Goal: Transaction & Acquisition: Purchase product/service

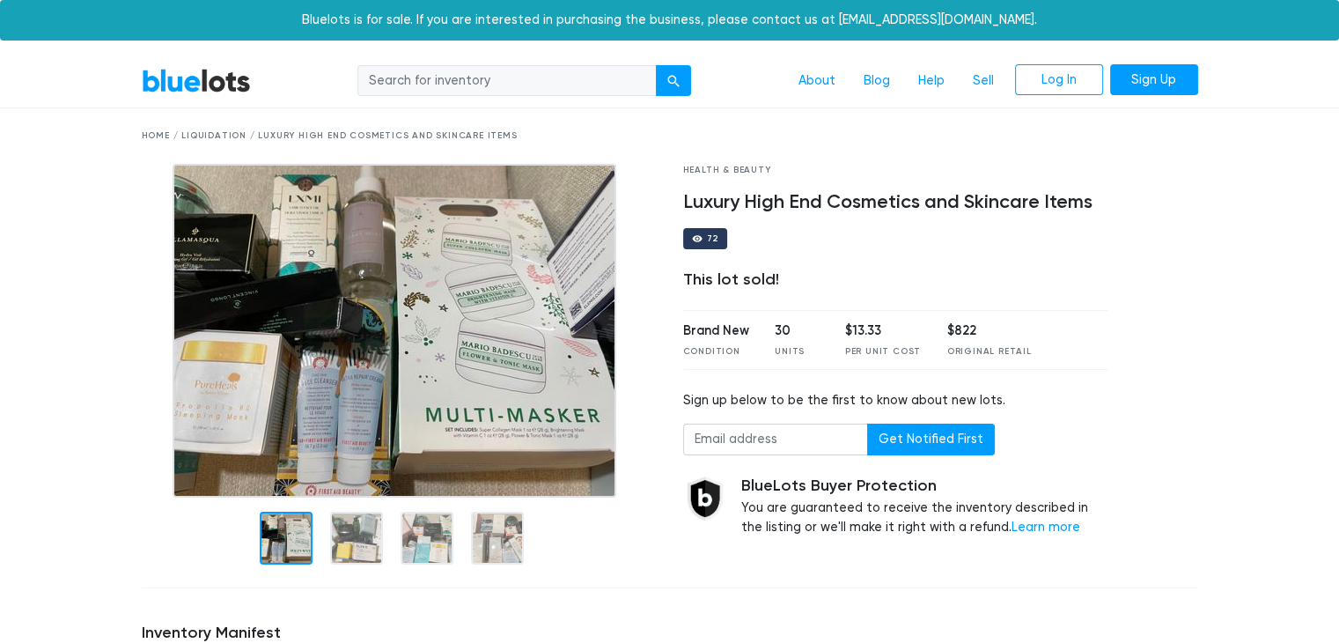
click at [243, 495] on img at bounding box center [395, 331] width 444 height 334
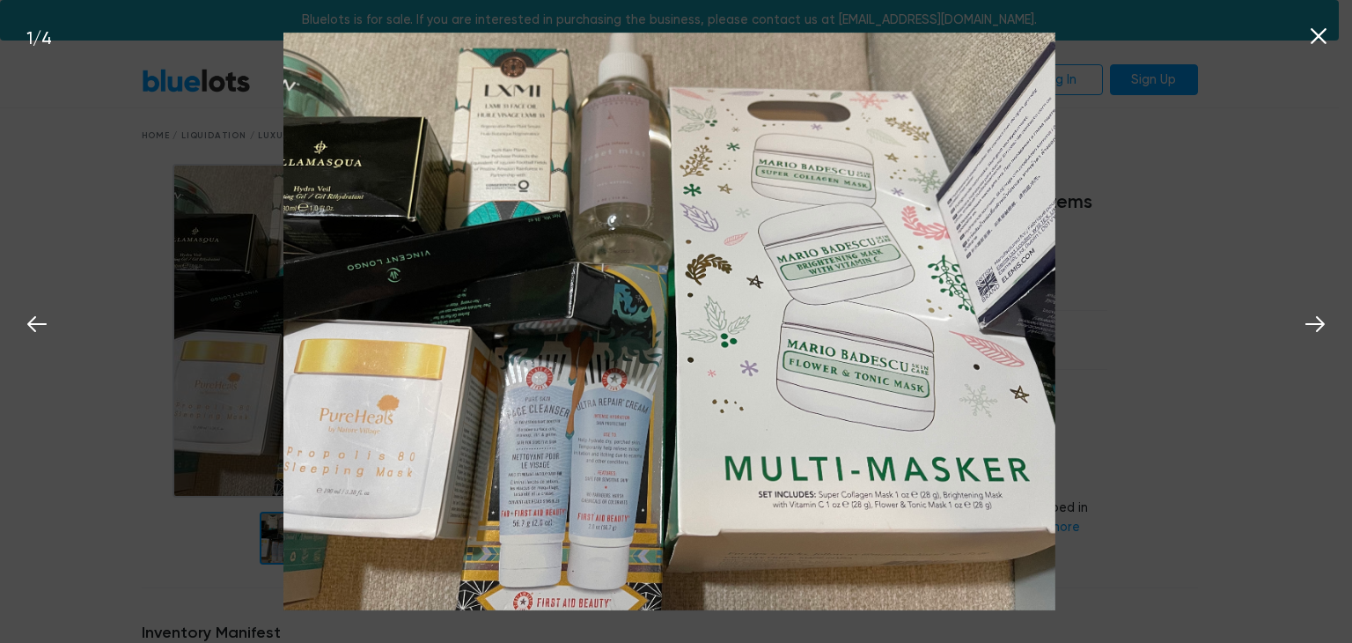
click at [1319, 41] on icon at bounding box center [1318, 36] width 26 height 26
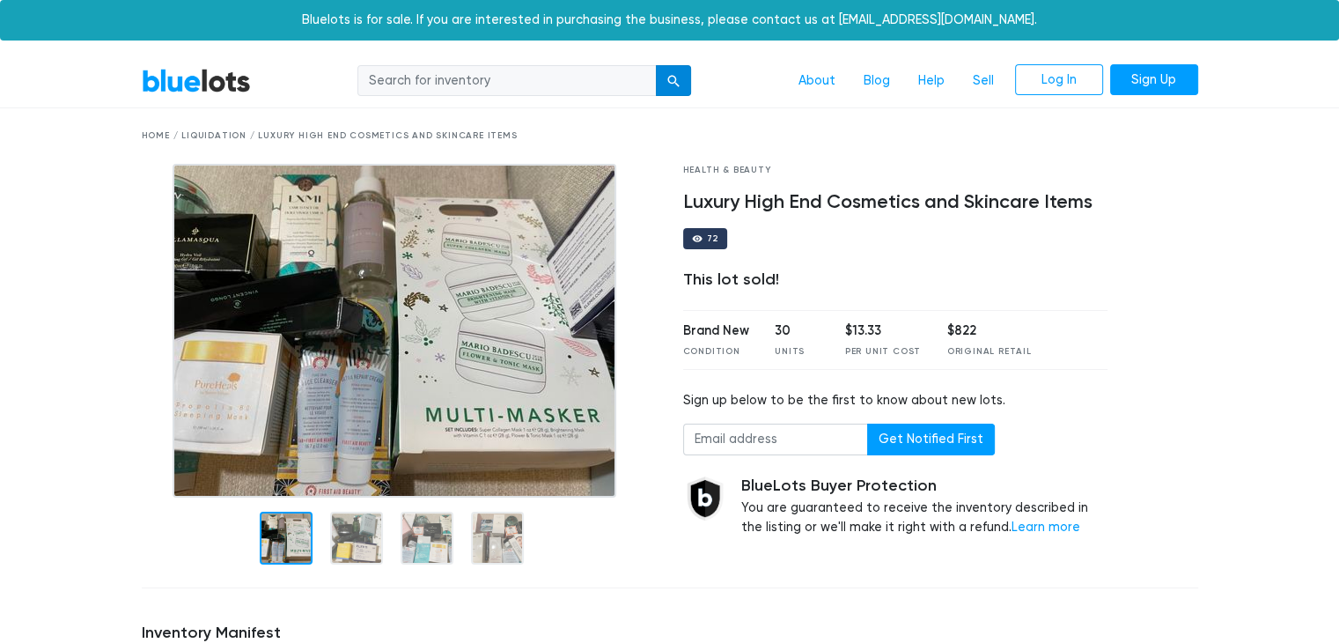
click at [668, 77] on div "submit" at bounding box center [673, 81] width 12 height 12
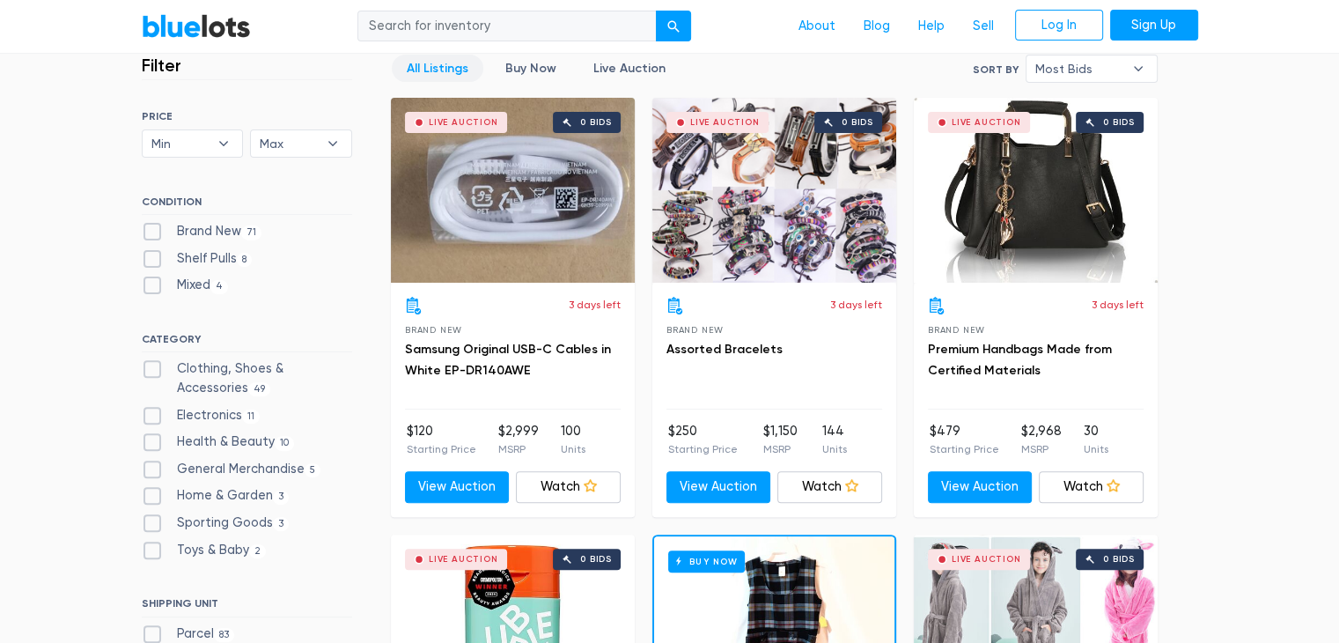
scroll to position [496, 0]
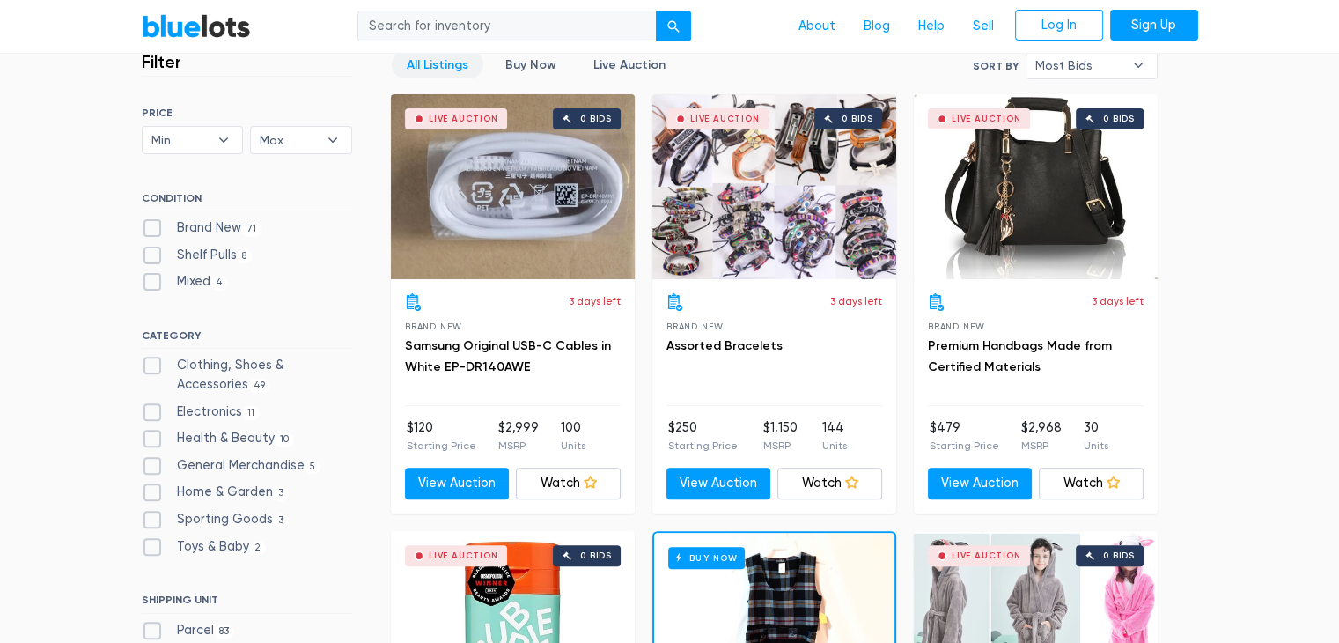
click at [159, 444] on label "Health & Beauty 10" at bounding box center [218, 438] width 153 height 19
click at [153, 440] on Beauty"] "Health & Beauty 10" at bounding box center [147, 434] width 11 height 11
checkbox Beauty"] "true"
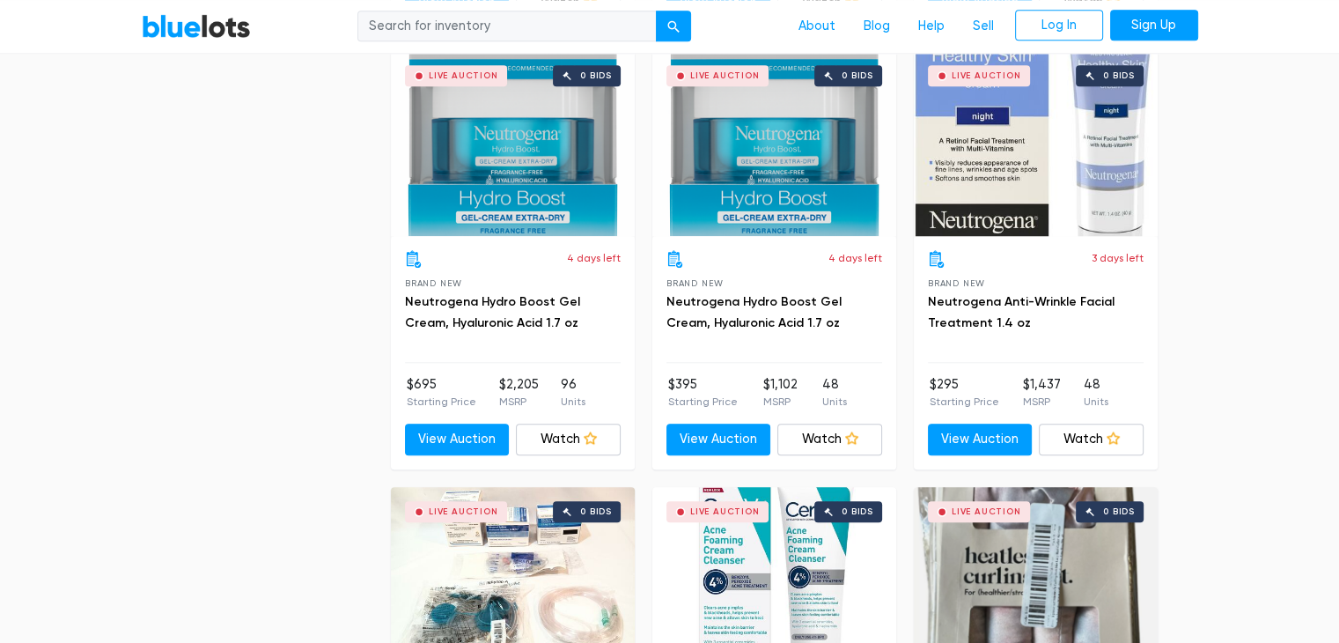
scroll to position [1856, 0]
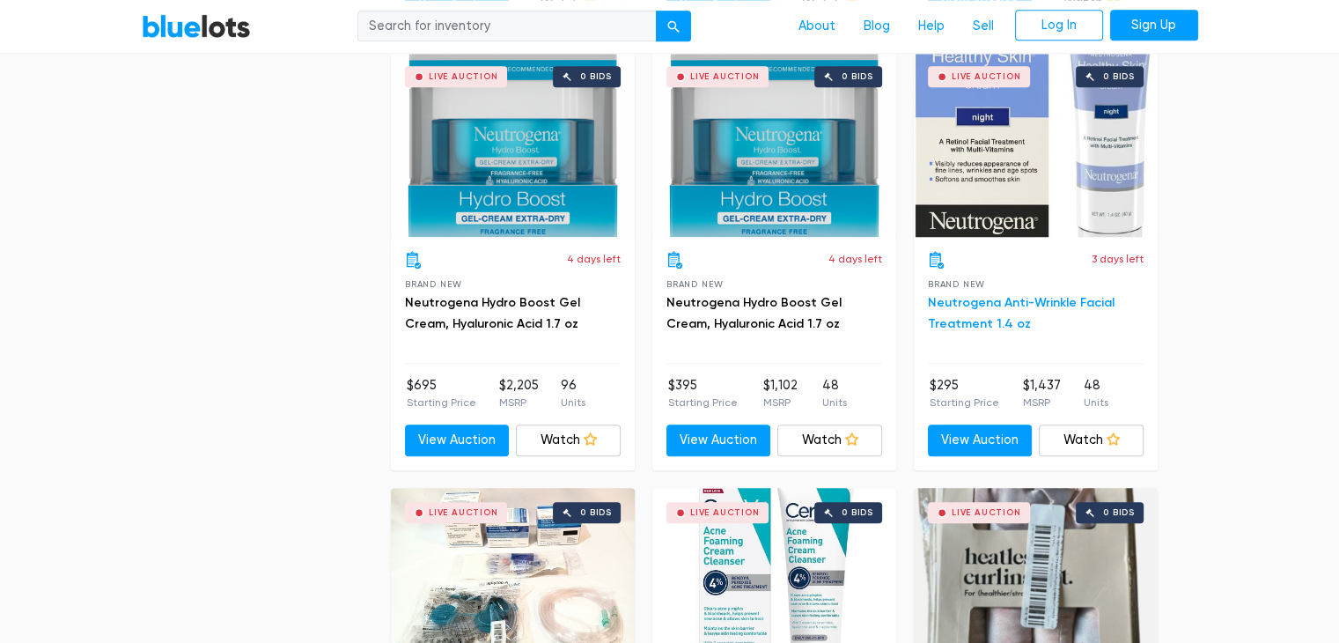
click at [989, 298] on link "Neutrogena Anti-Wrinkle Facial Treatment 1.4 oz" at bounding box center [1021, 313] width 187 height 36
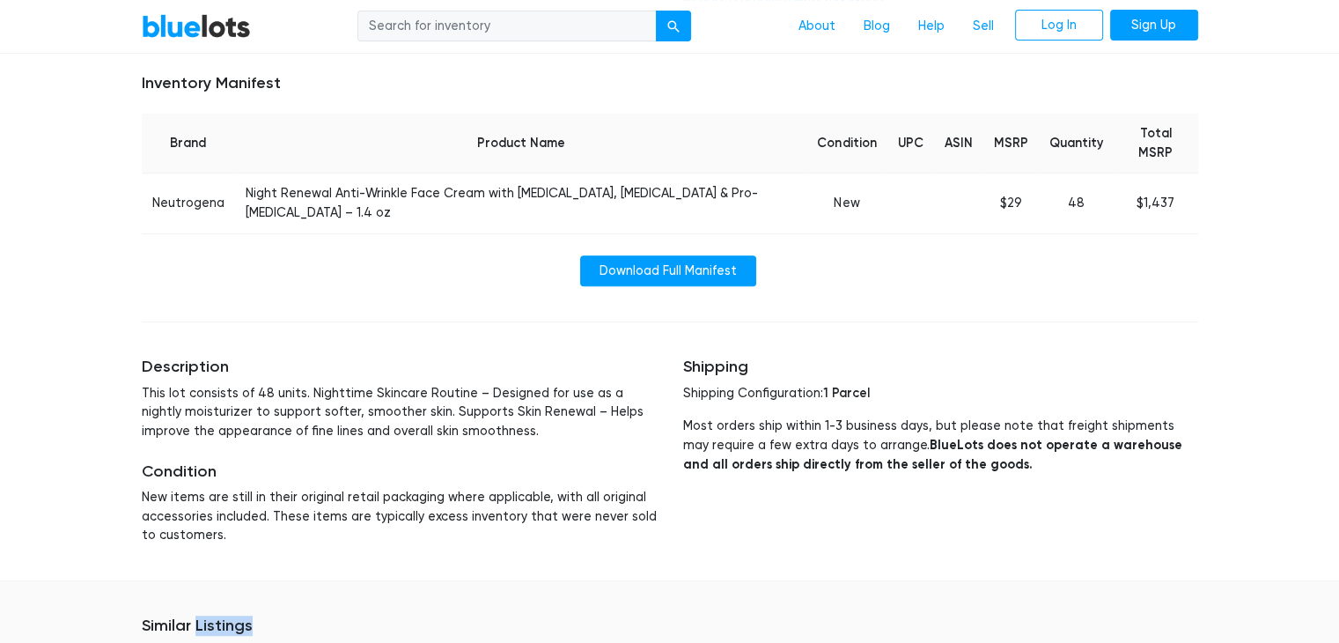
scroll to position [685, 0]
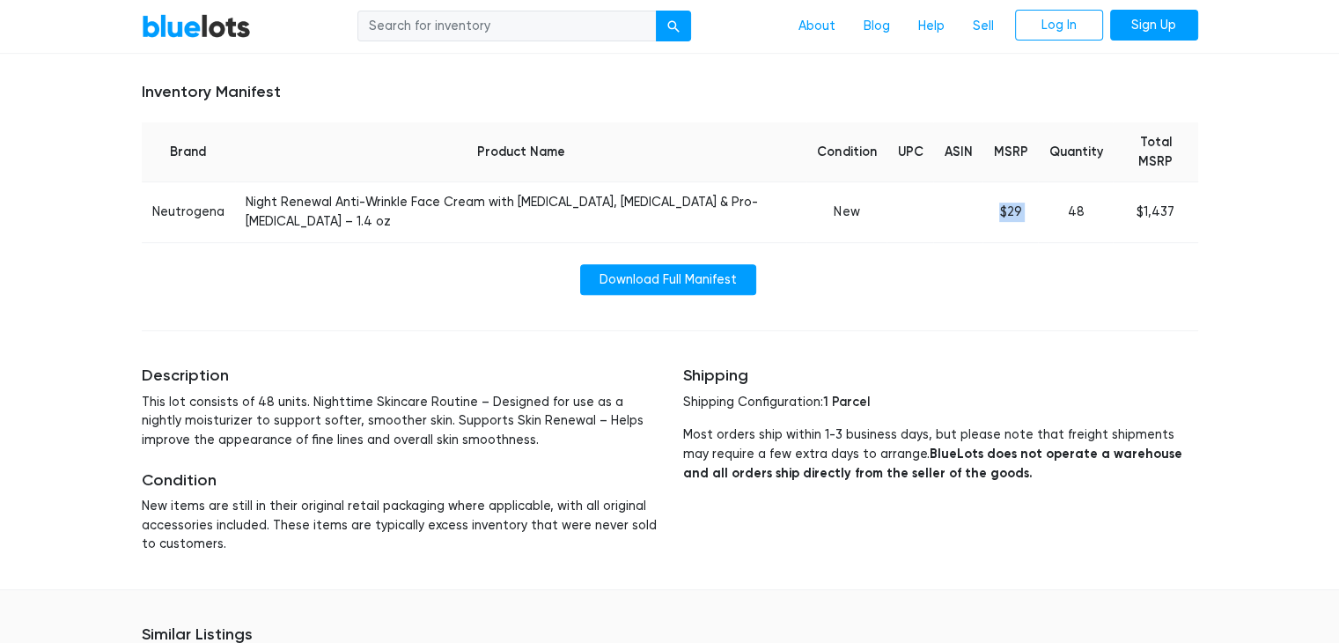
drag, startPoint x: 967, startPoint y: 173, endPoint x: 1060, endPoint y: 174, distance: 92.4
click at [1060, 182] on tr "Neutrogena Night Renewal Anti-Wrinkle Face Cream with Retinol, Vitamin E & Pro-…" at bounding box center [670, 212] width 1056 height 60
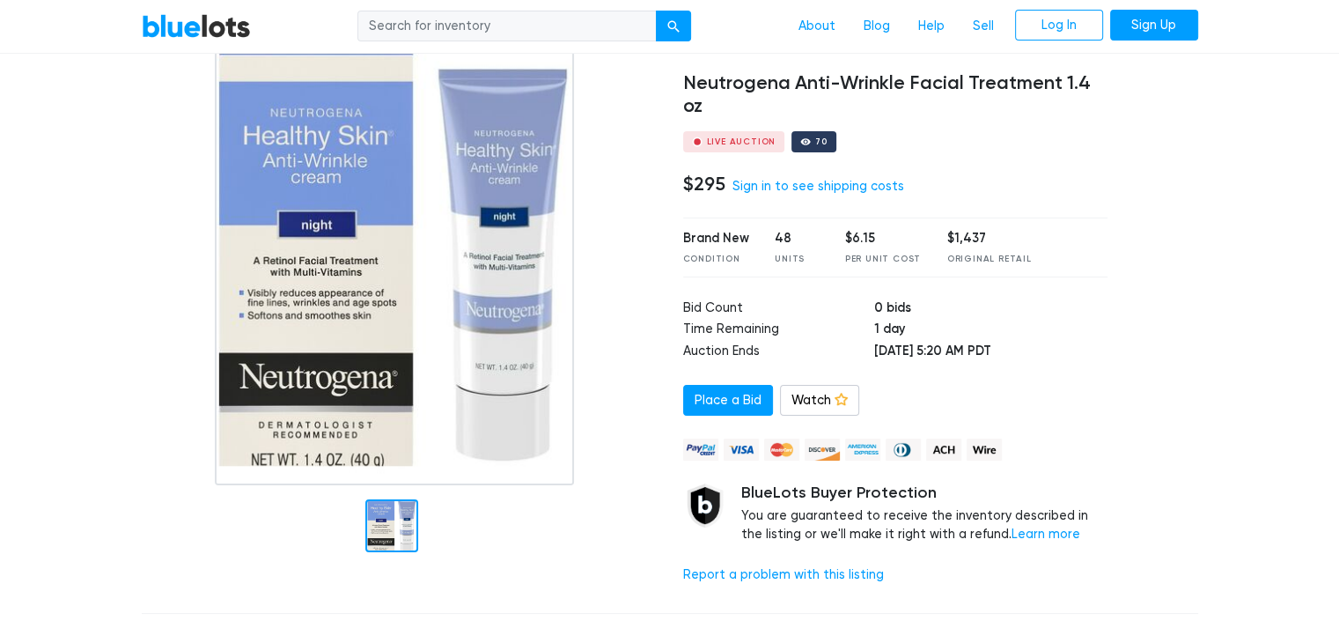
scroll to position [0, 0]
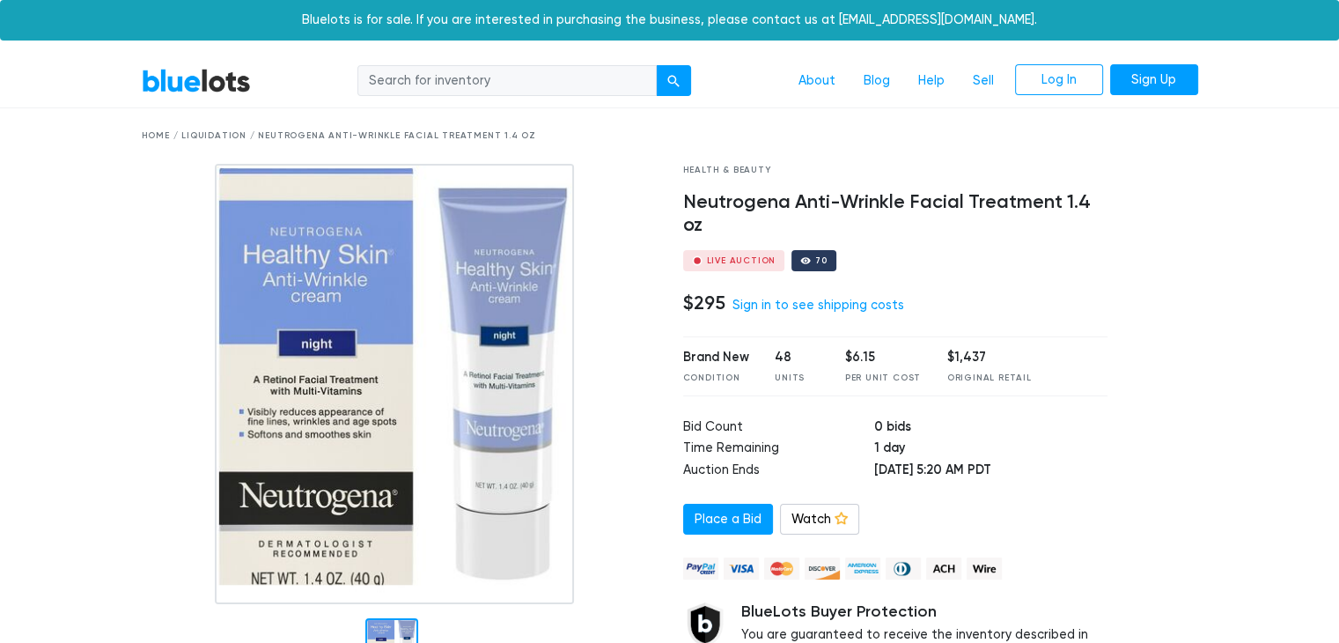
click at [578, 77] on input "search" at bounding box center [506, 81] width 299 height 32
type input "makeup"
click at [656, 65] on button "submit" at bounding box center [673, 81] width 35 height 32
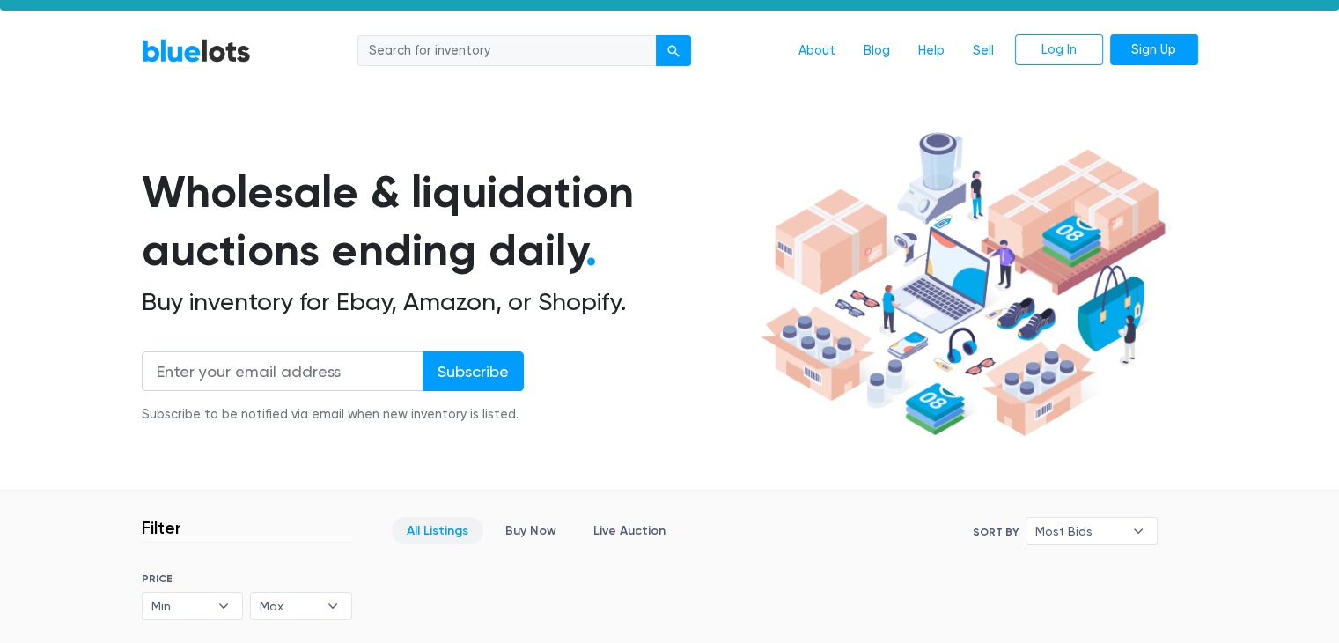
scroll to position [24, 0]
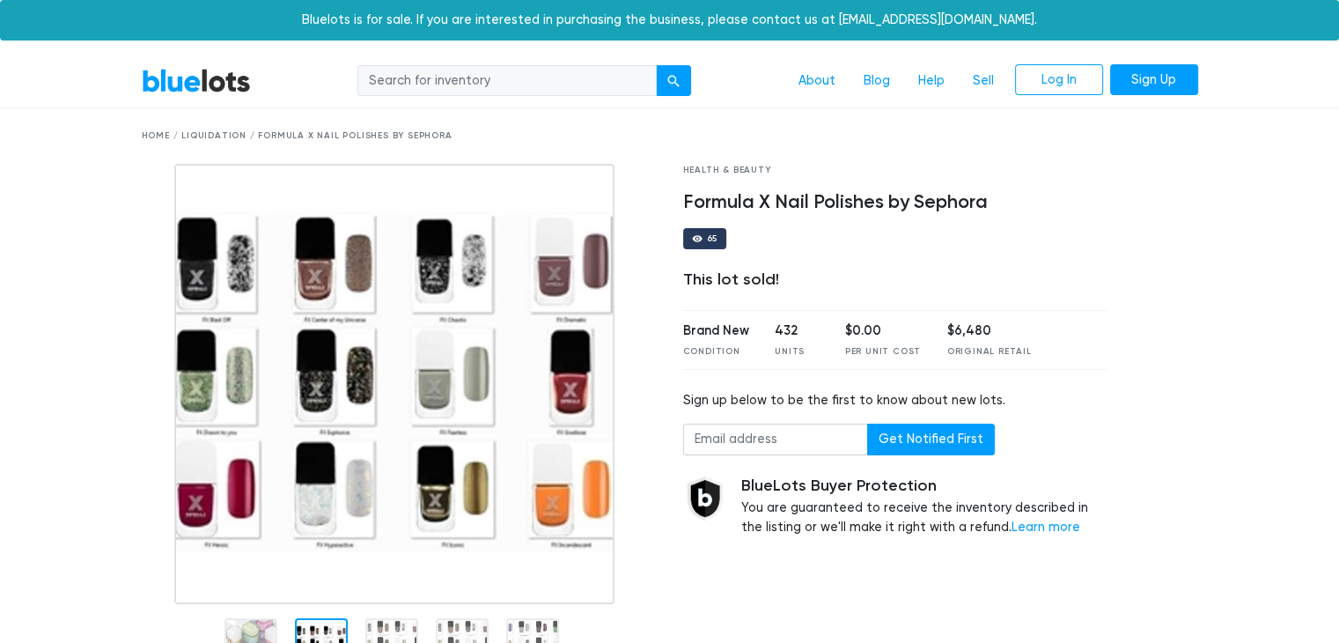
click at [566, 76] on input "search" at bounding box center [506, 81] width 299 height 32
type input "makeup"
click at [673, 73] on button "submit" at bounding box center [673, 81] width 35 height 32
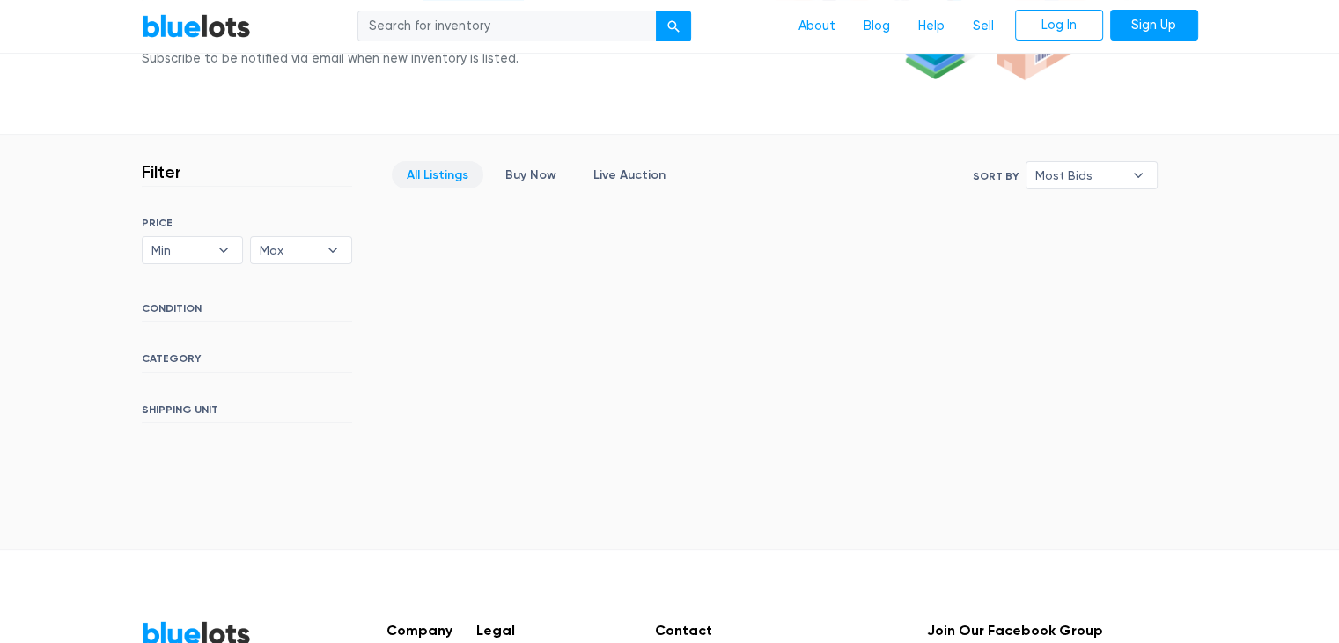
scroll to position [384, 0]
click at [617, 166] on link "Live Auction" at bounding box center [629, 176] width 102 height 27
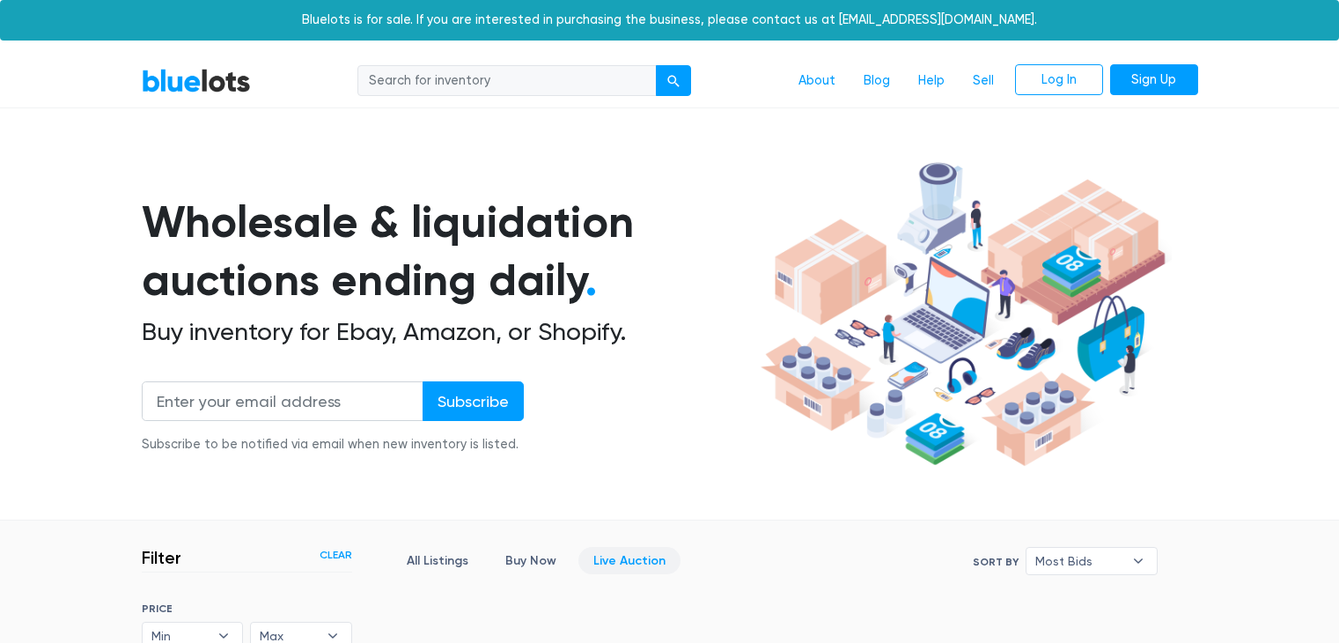
scroll to position [474, 0]
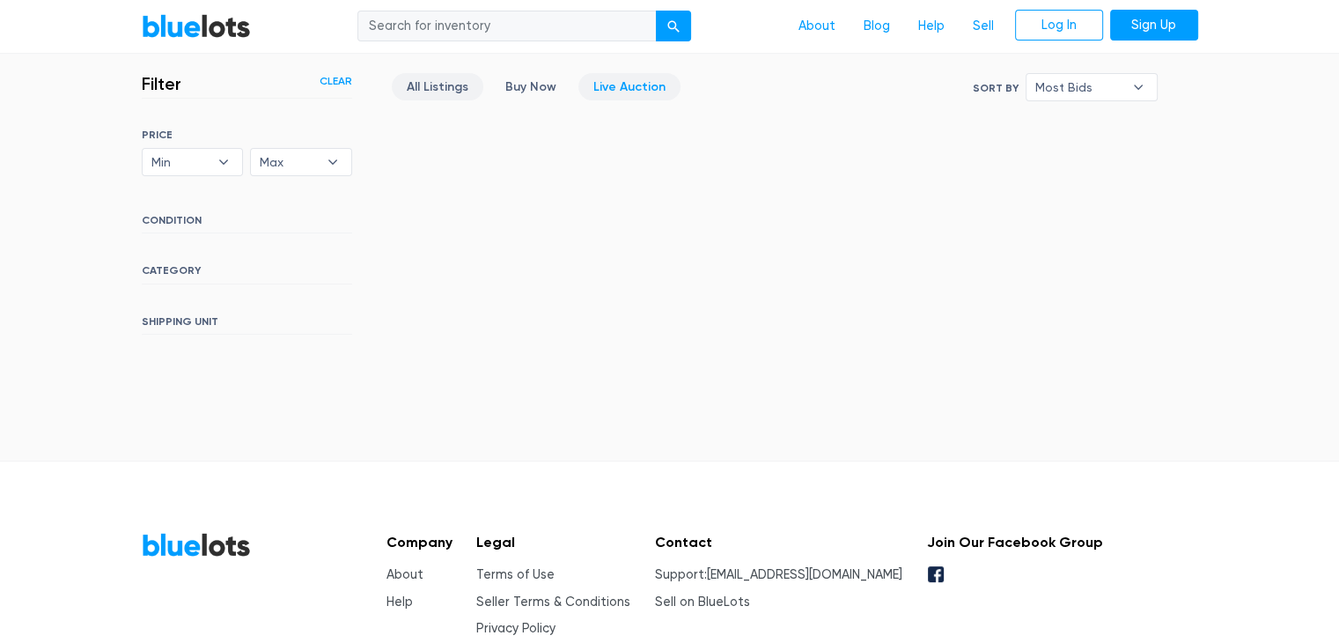
click at [419, 89] on link "All Listings" at bounding box center [438, 86] width 92 height 27
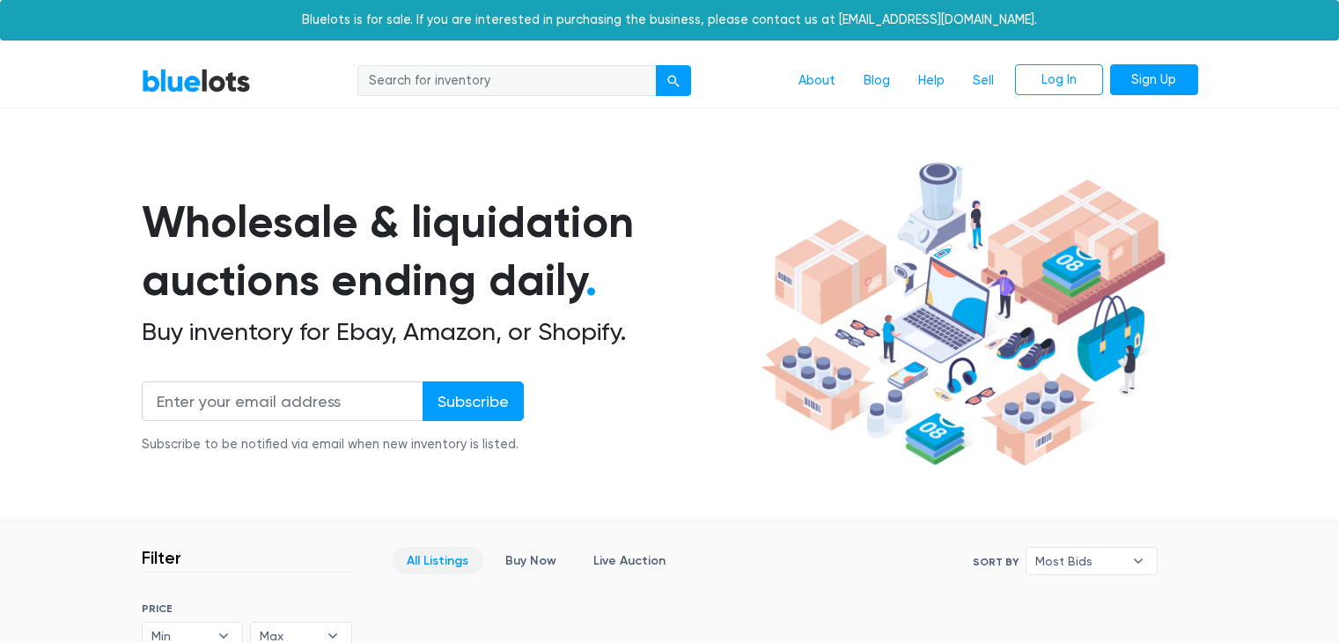
scroll to position [474, 0]
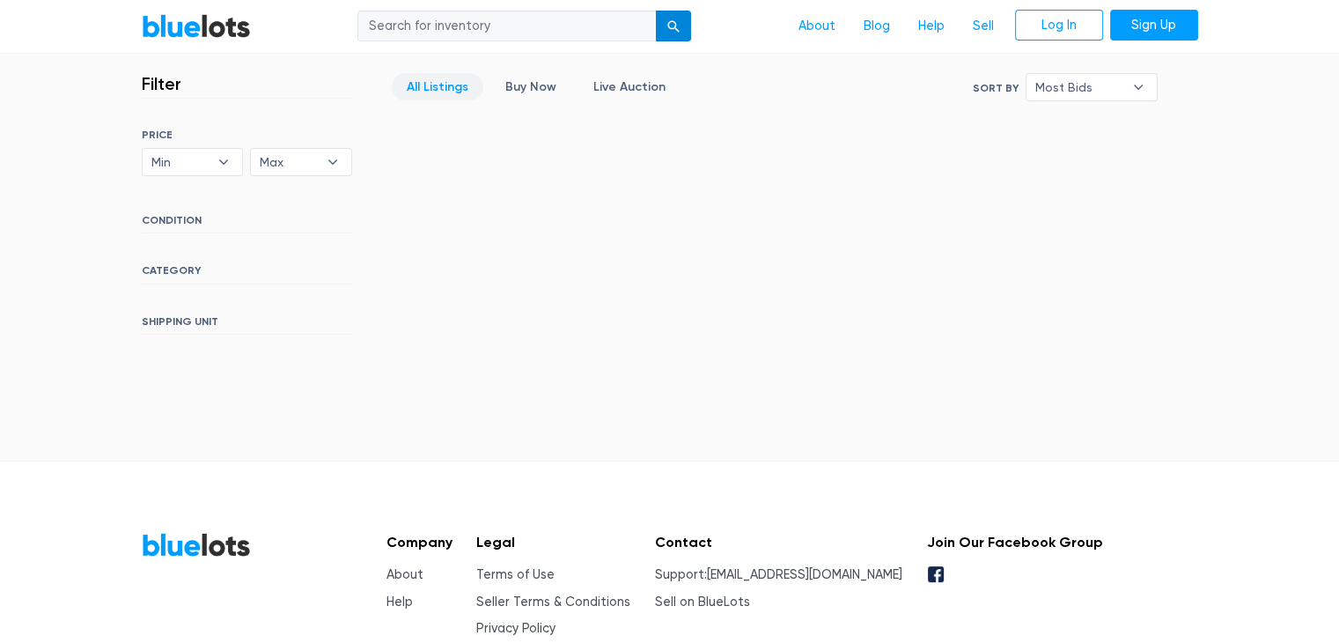
click at [671, 23] on div "submit" at bounding box center [673, 27] width 12 height 12
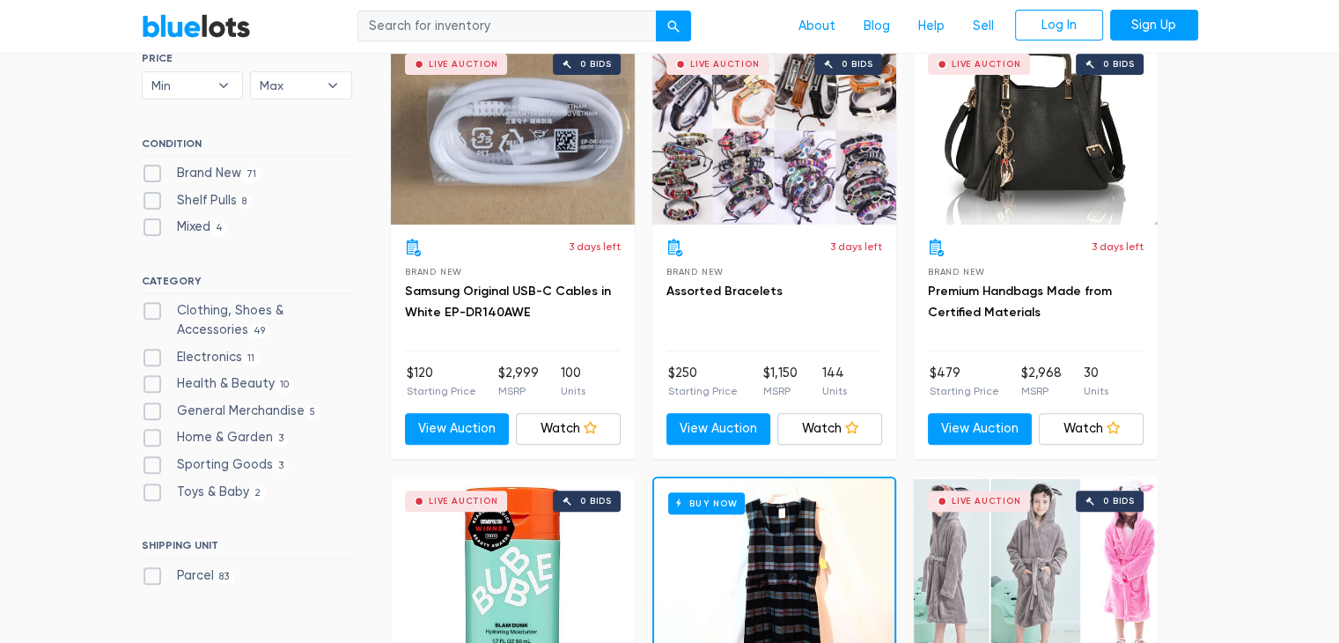
scroll to position [571, 0]
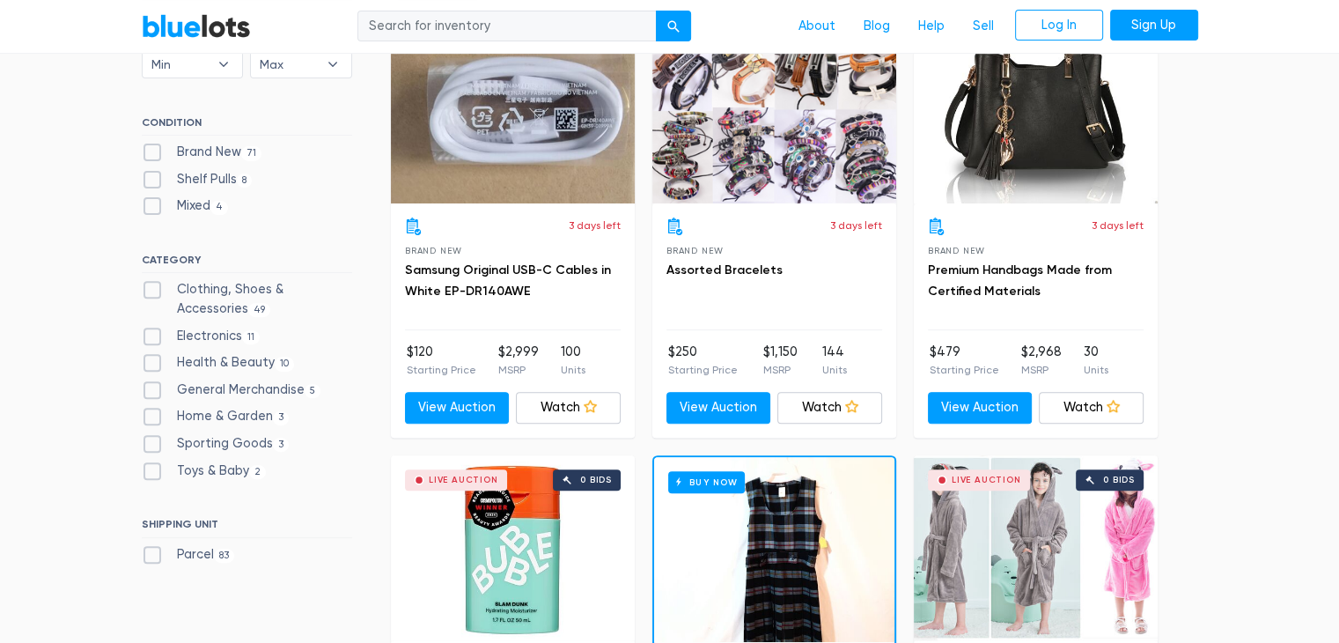
click at [165, 396] on label "General Merchandise 5" at bounding box center [232, 389] width 180 height 19
click at [153, 392] on Merchandise"] "General Merchandise 5" at bounding box center [147, 385] width 11 height 11
checkbox Merchandise"] "true"
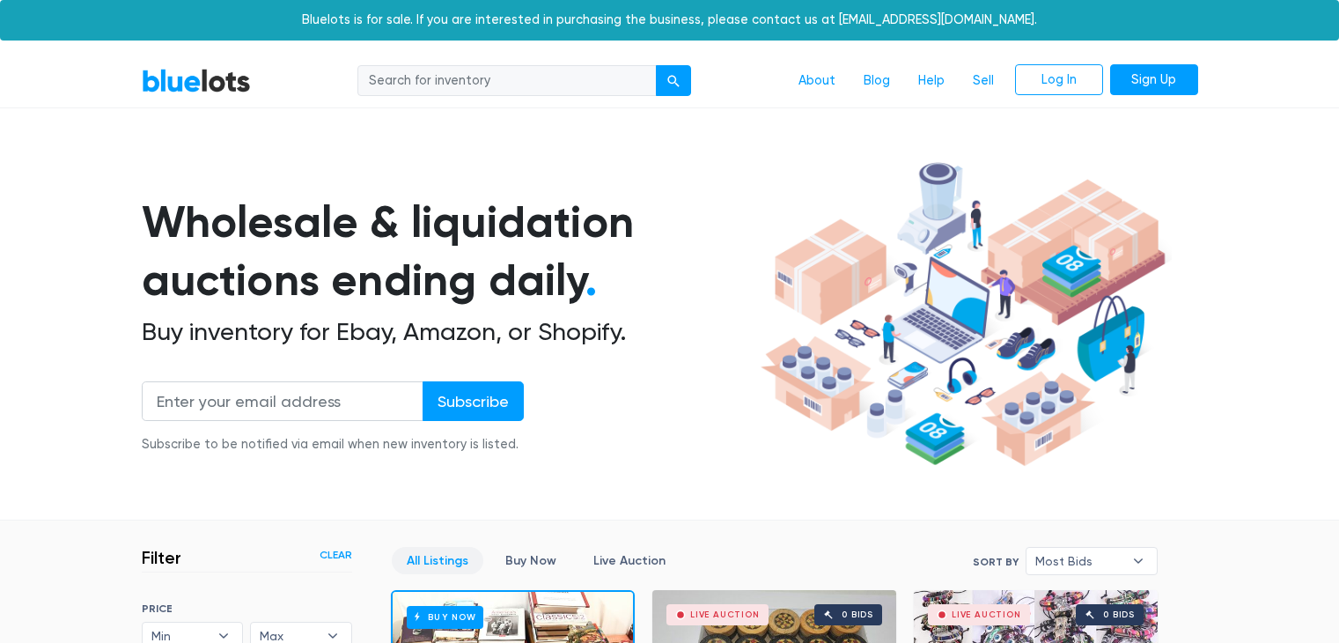
scroll to position [474, 0]
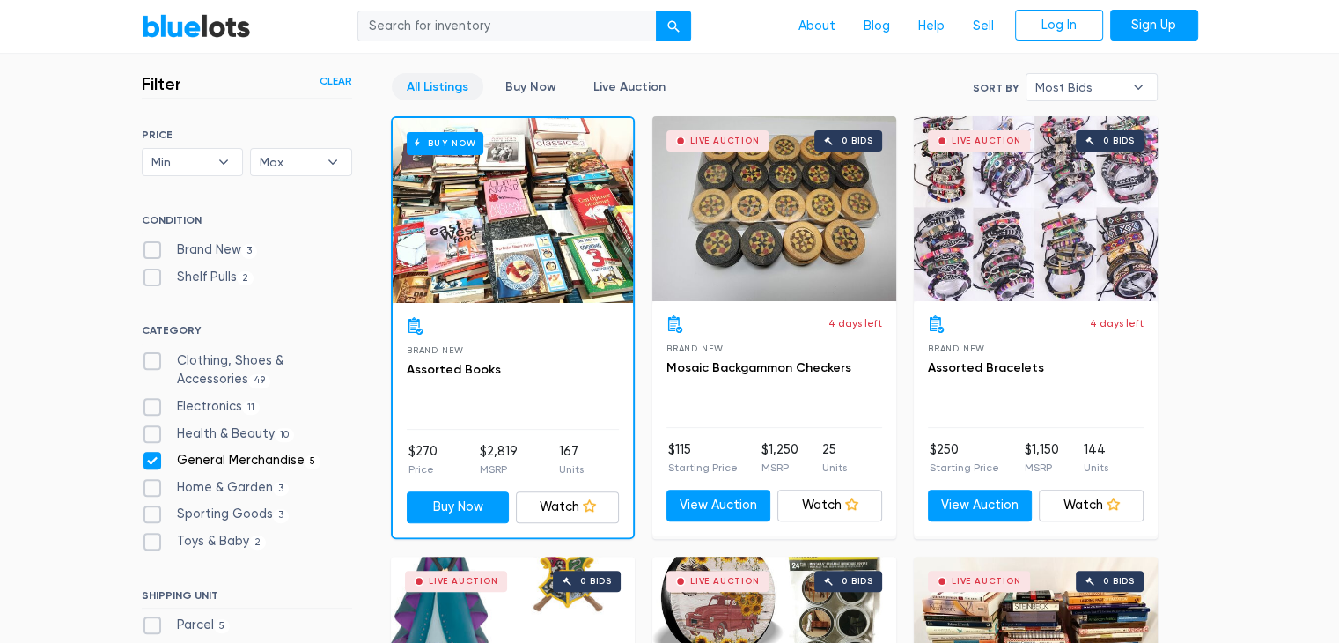
click at [165, 481] on label "Home & Garden 3" at bounding box center [216, 487] width 148 height 19
click at [153, 481] on Garden"] "Home & Garden 3" at bounding box center [147, 483] width 11 height 11
checkbox Garden"] "true"
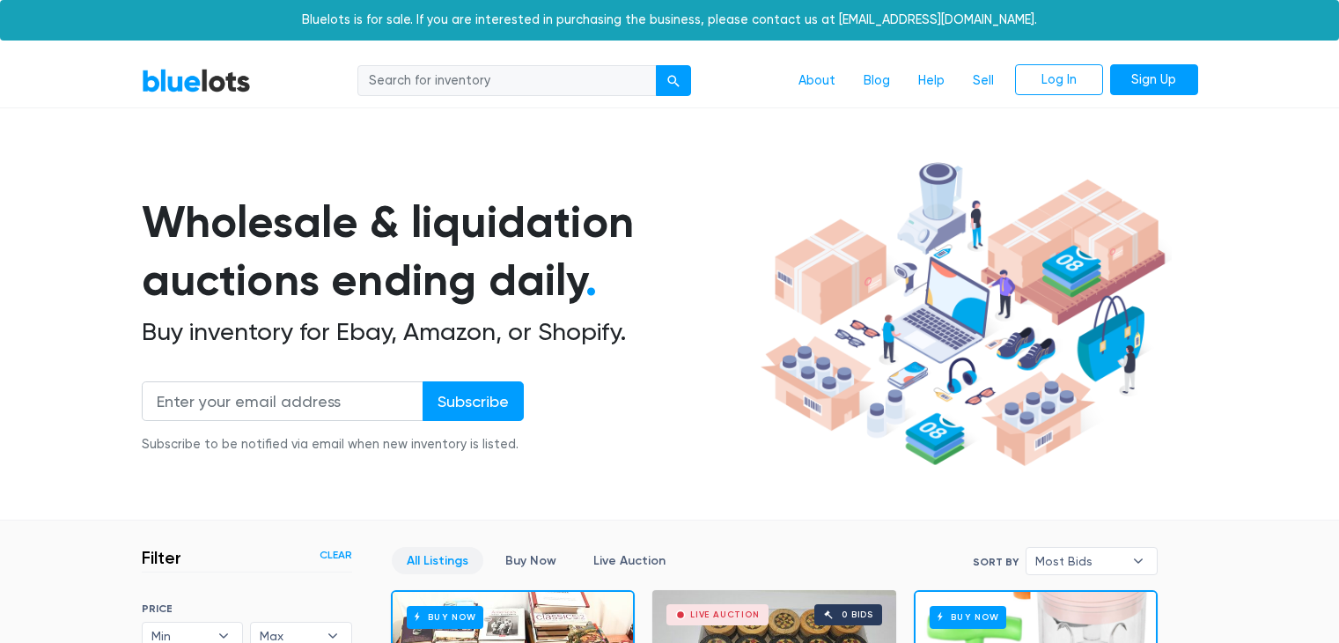
scroll to position [474, 0]
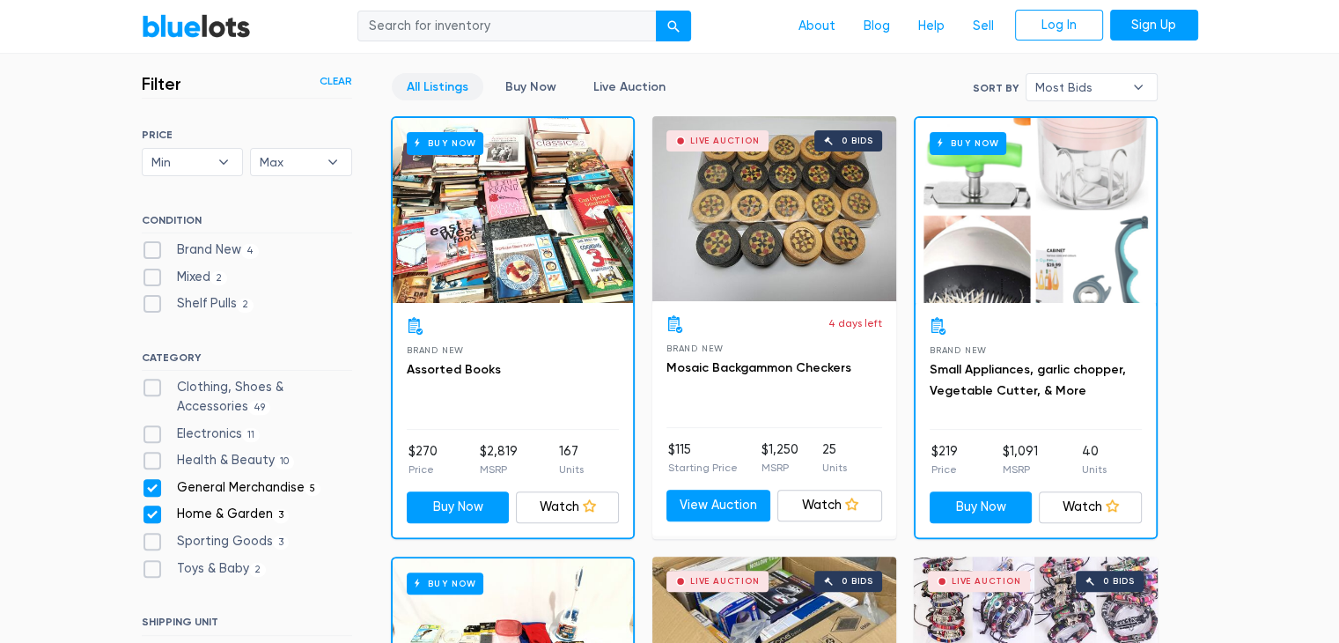
click at [151, 508] on label "Home & Garden 3" at bounding box center [216, 513] width 148 height 19
click at [151, 508] on Garden"] "Home & Garden 3" at bounding box center [147, 509] width 11 height 11
checkbox Garden"] "false"
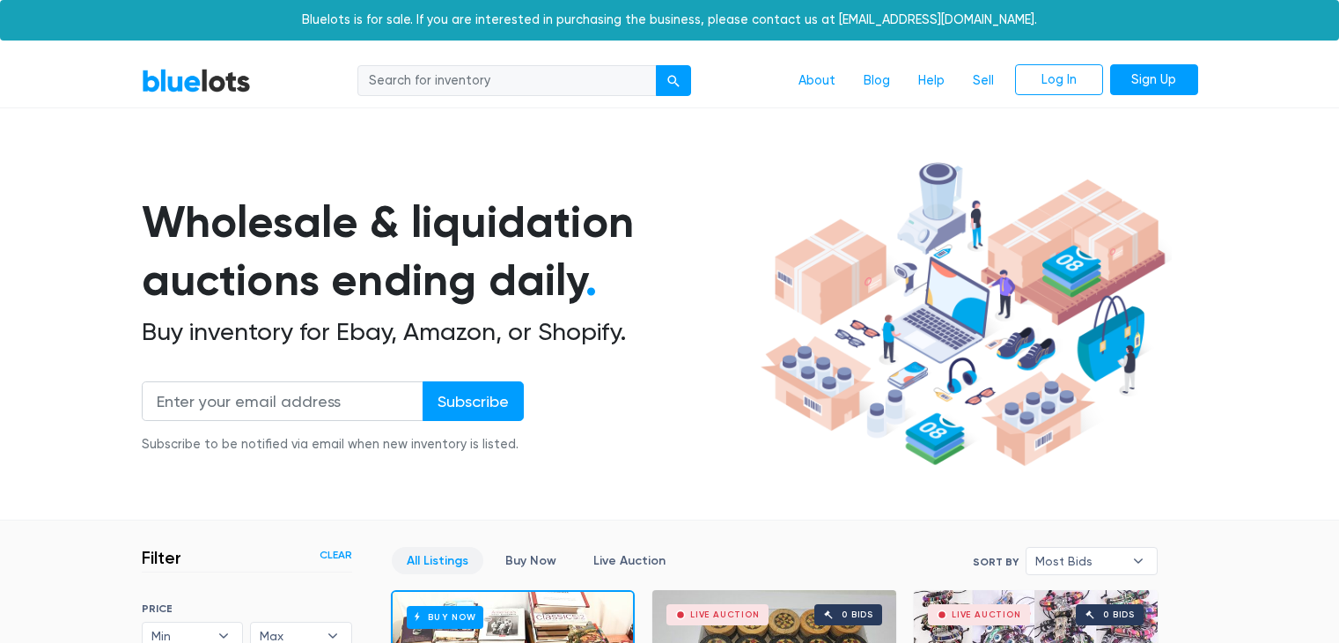
scroll to position [474, 0]
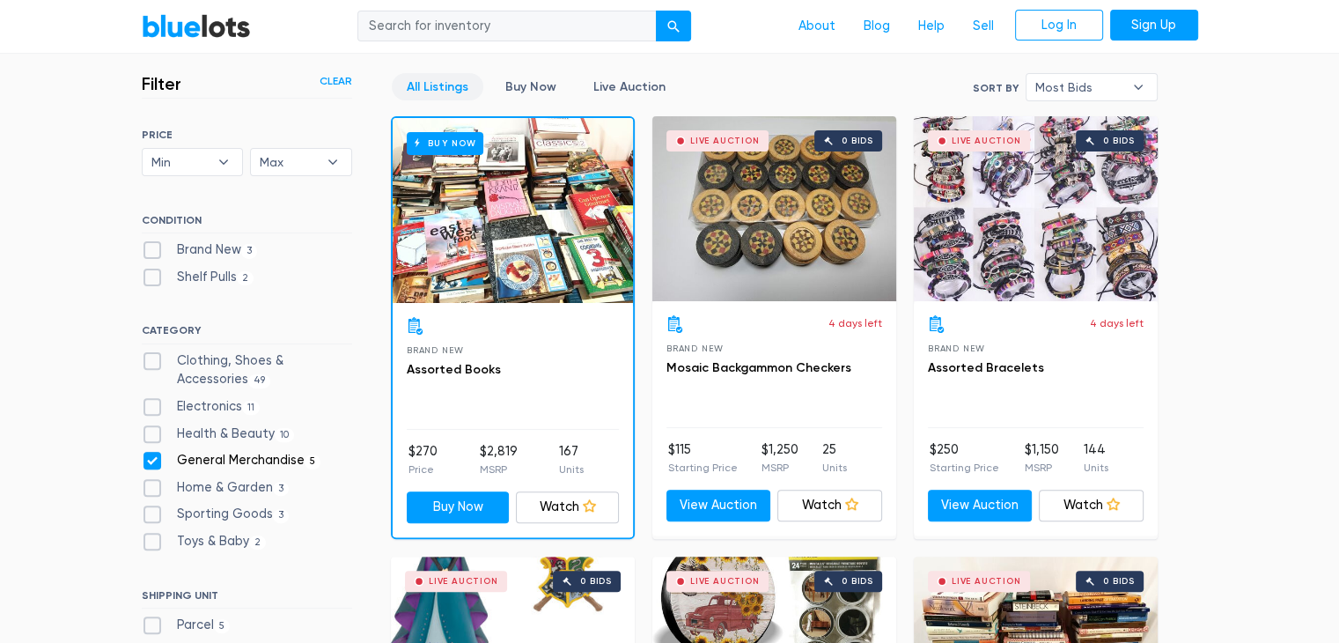
click at [162, 489] on label "Home & Garden 3" at bounding box center [216, 487] width 148 height 19
click at [153, 489] on Garden"] "Home & Garden 3" at bounding box center [147, 483] width 11 height 11
checkbox Garden"] "true"
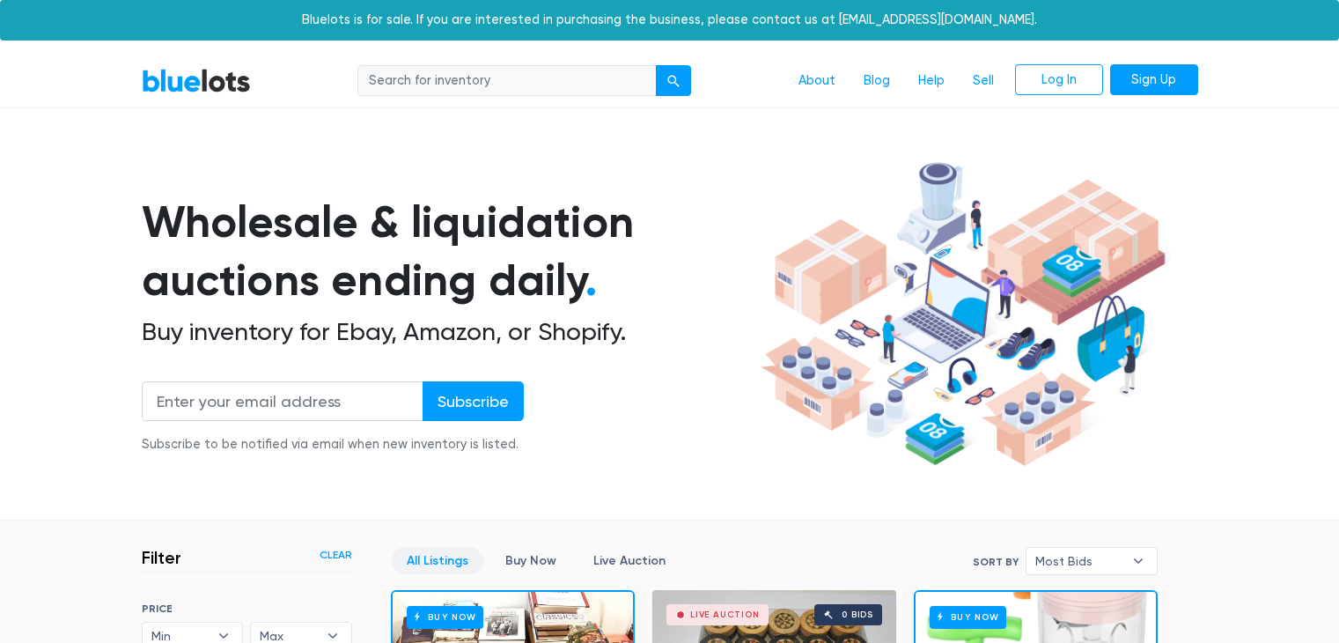
scroll to position [474, 0]
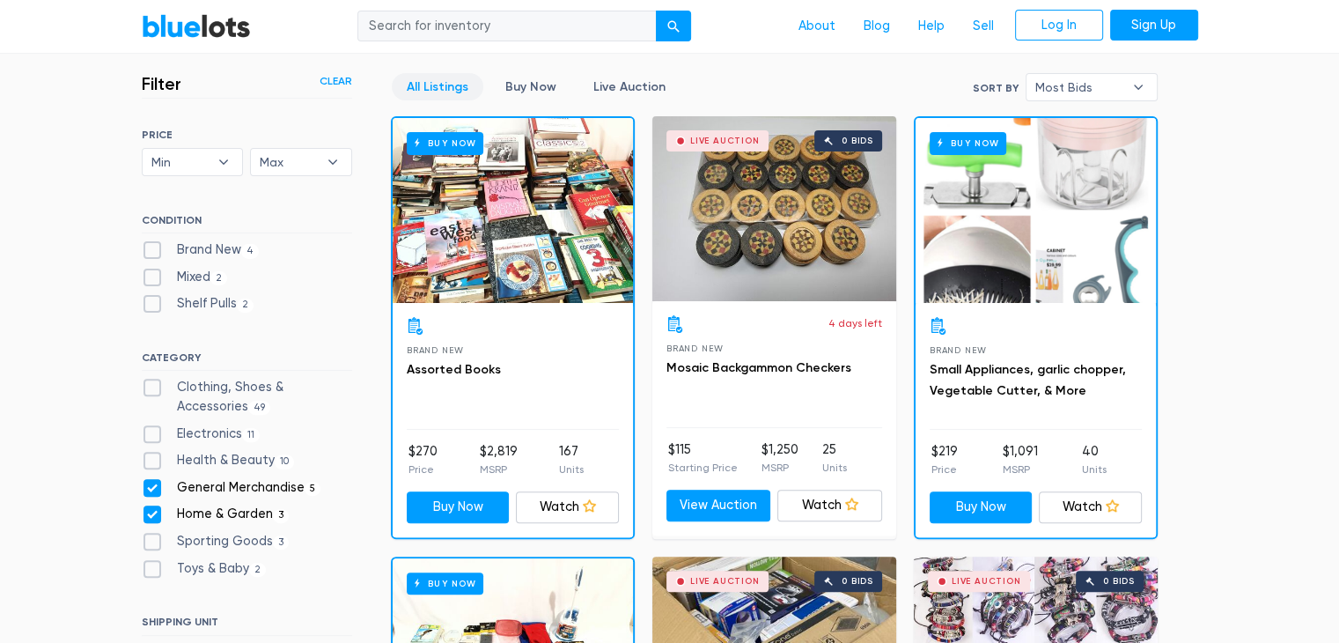
click at [148, 462] on label "Health & Beauty 10" at bounding box center [218, 460] width 153 height 19
click at [148, 462] on Beauty"] "Health & Beauty 10" at bounding box center [147, 456] width 11 height 11
checkbox Beauty"] "true"
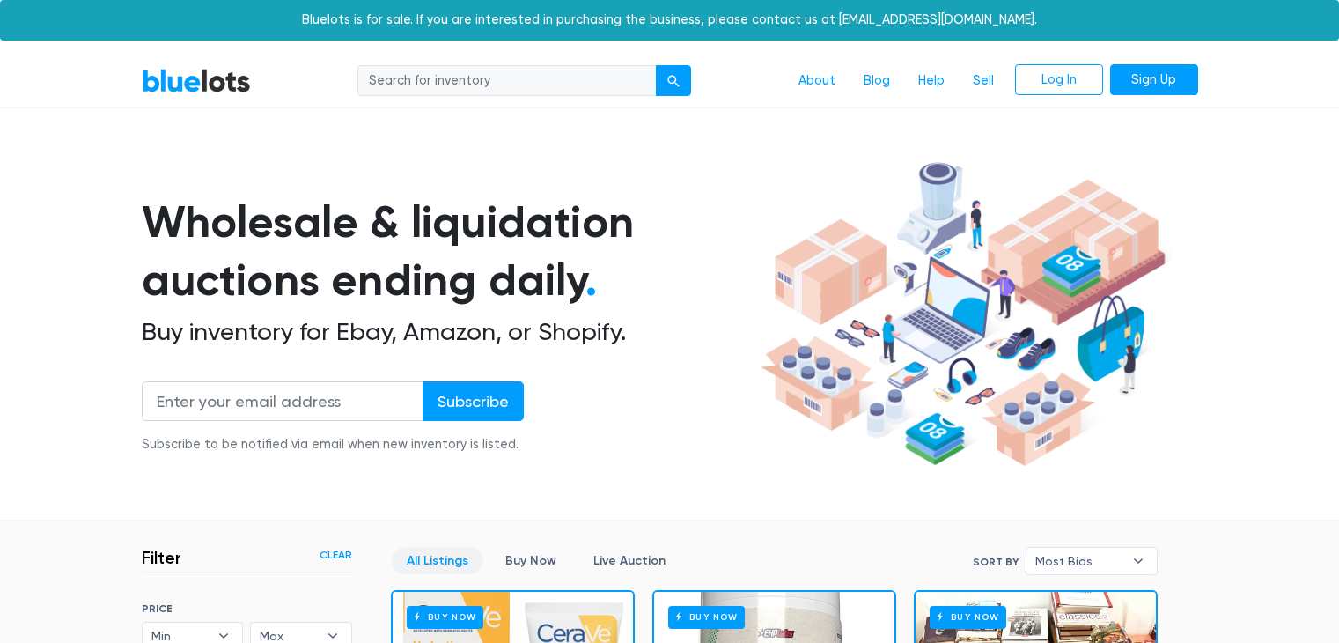
scroll to position [474, 0]
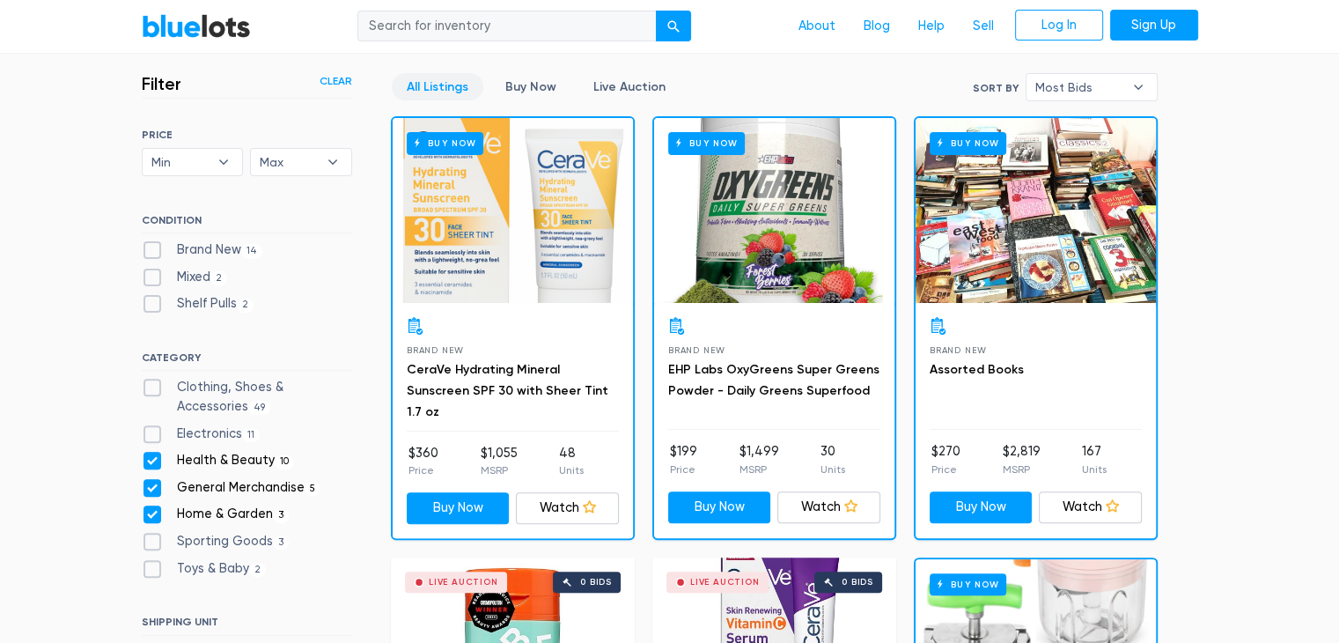
click at [151, 509] on label "Home & Garden 3" at bounding box center [216, 513] width 148 height 19
click at [151, 509] on Garden"] "Home & Garden 3" at bounding box center [147, 509] width 11 height 11
checkbox Garden"] "false"
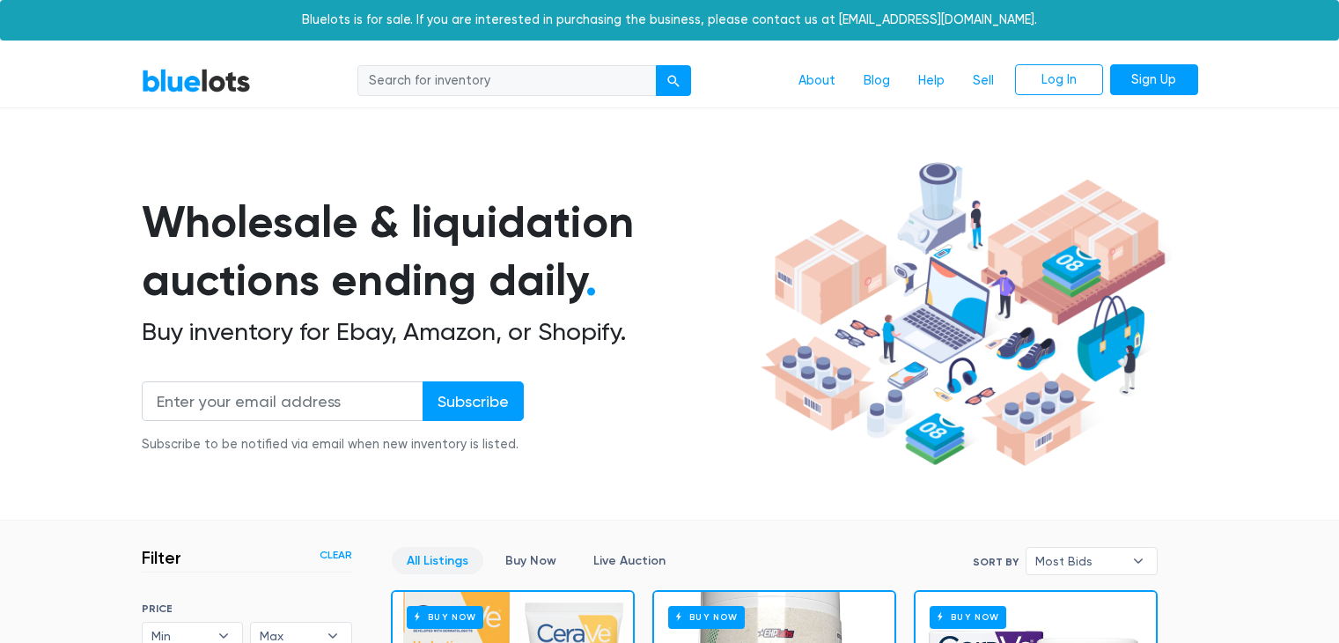
scroll to position [474, 0]
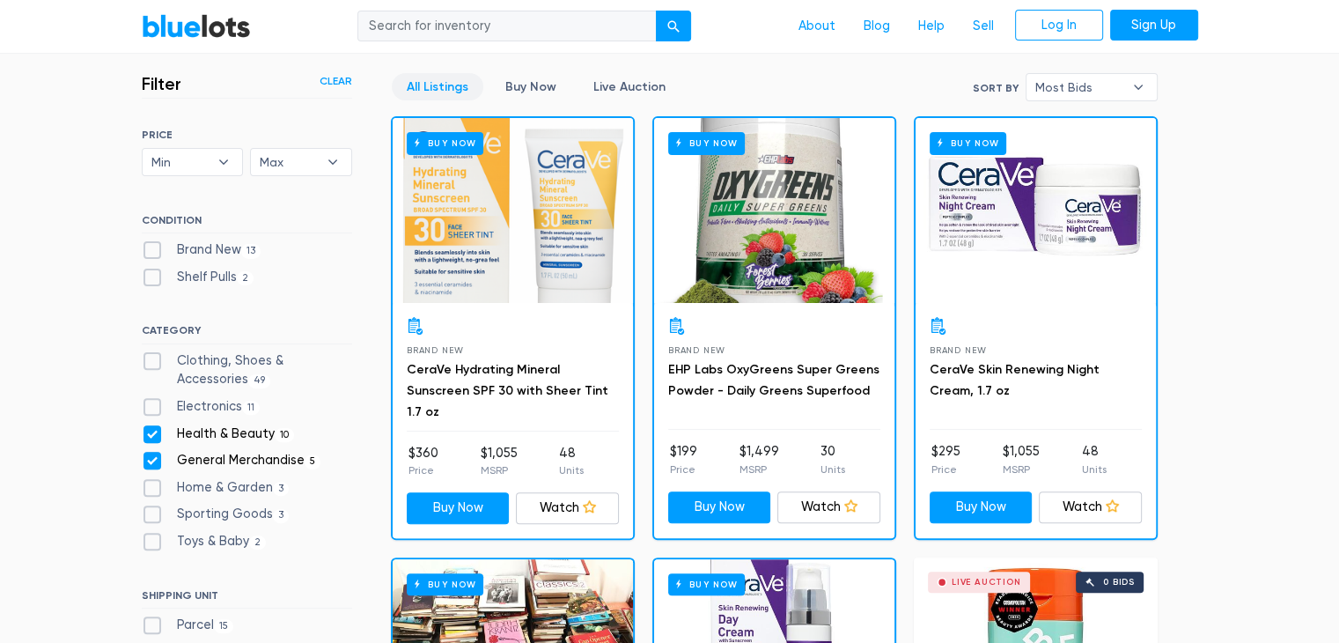
click at [151, 461] on label "General Merchandise 5" at bounding box center [232, 460] width 180 height 19
click at [151, 461] on Merchandise"] "General Merchandise 5" at bounding box center [147, 456] width 11 height 11
checkbox Merchandise"] "false"
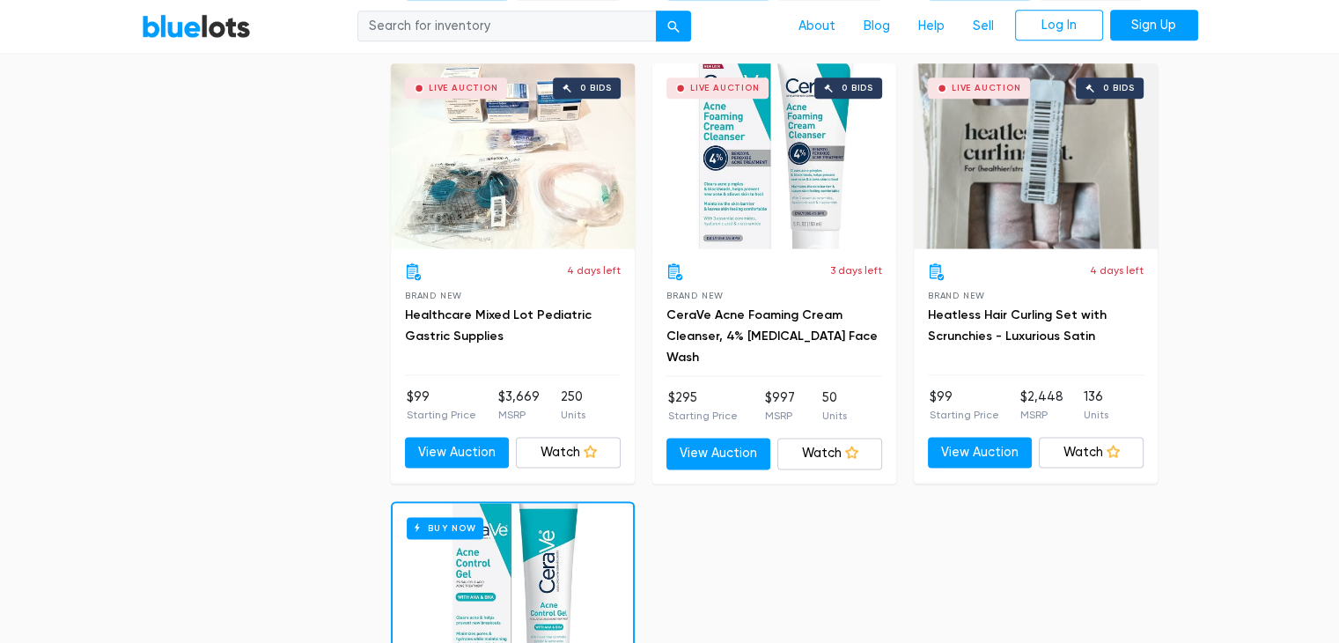
scroll to position [2329, 0]
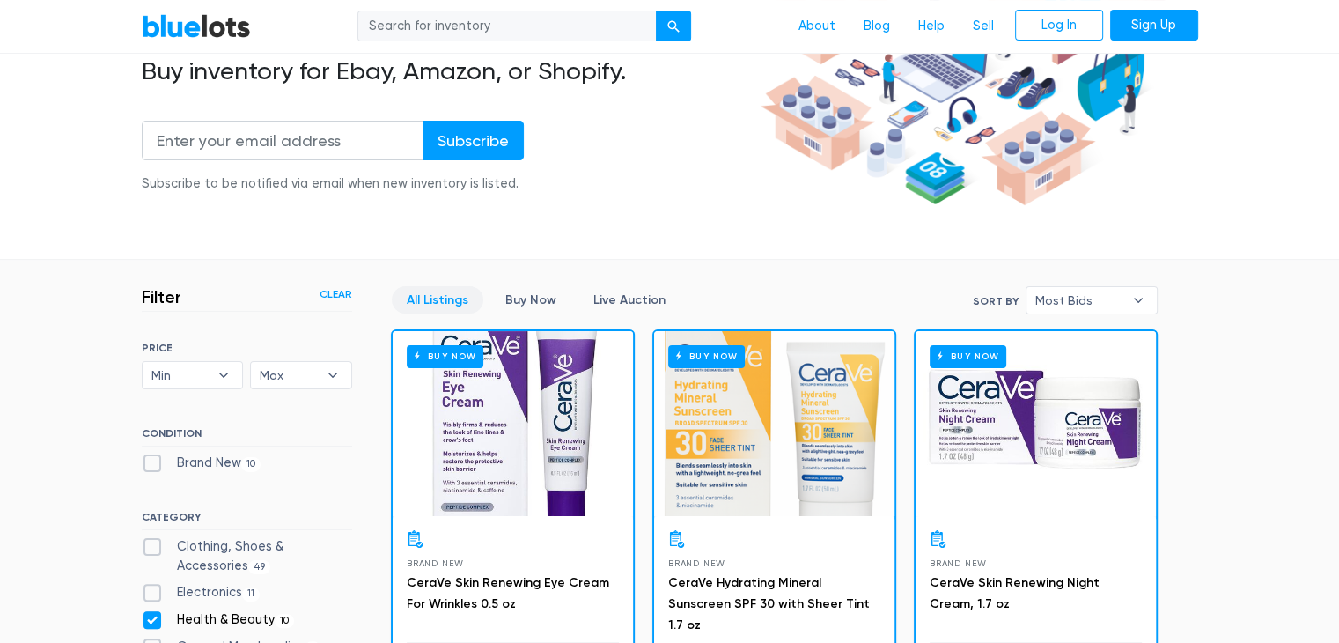
scroll to position [0, 0]
